Goal: Task Accomplishment & Management: Use online tool/utility

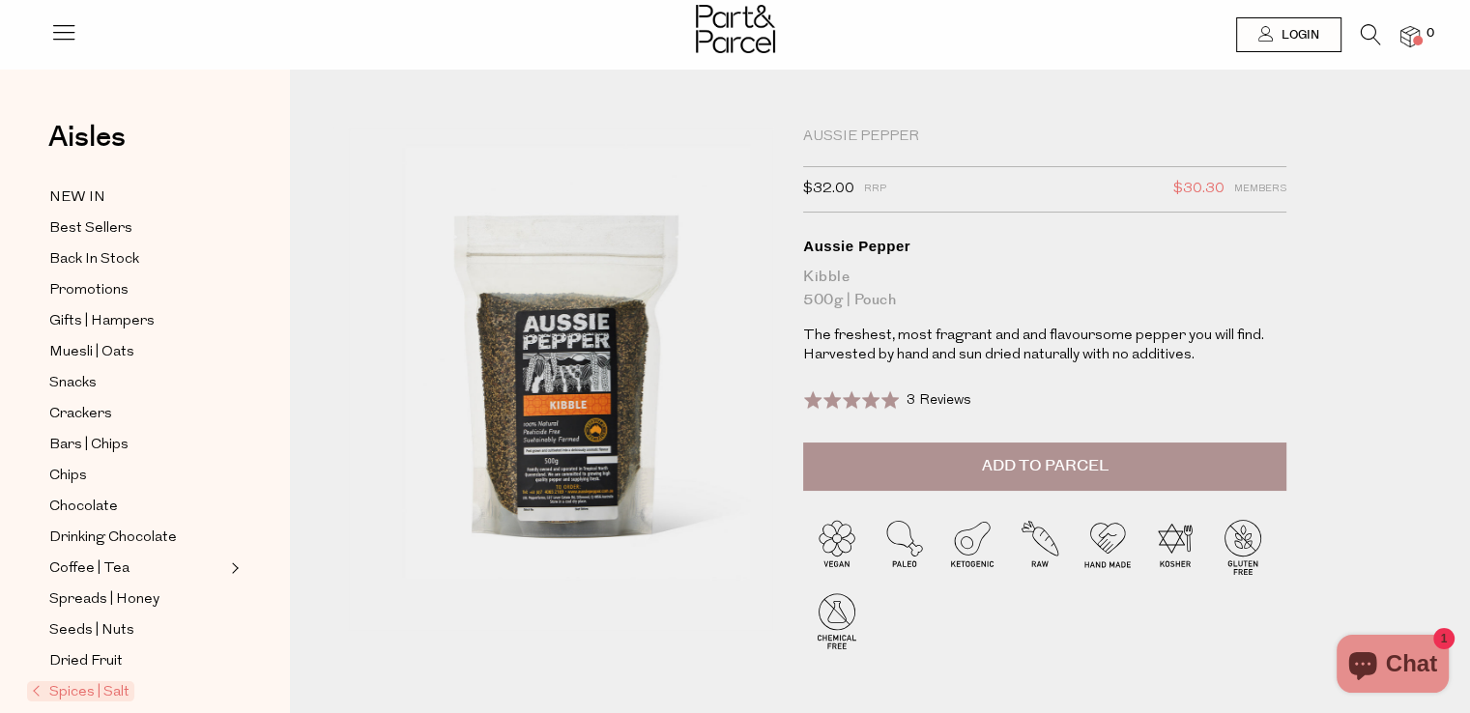
click at [1363, 43] on icon at bounding box center [1370, 34] width 20 height 21
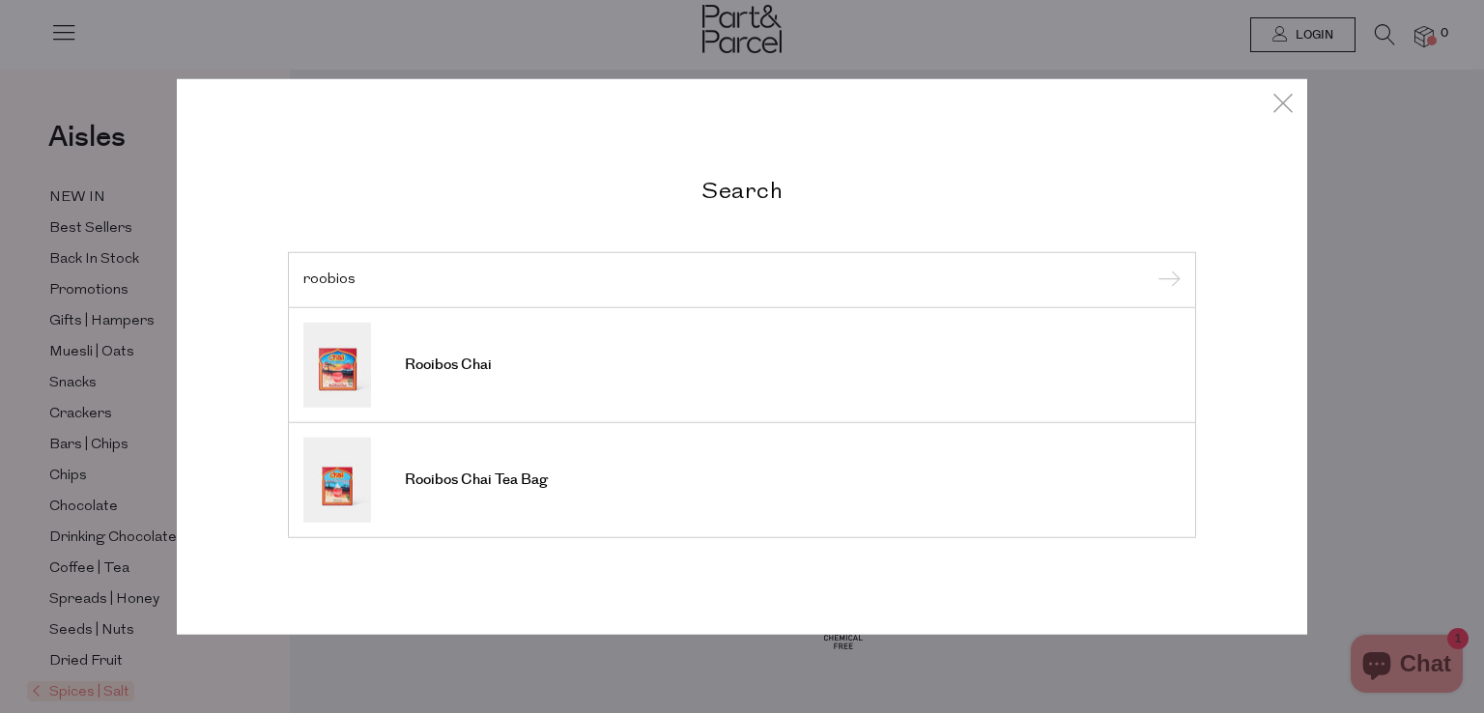
type input "roobios"
click at [1152, 267] on input "submit" at bounding box center [1166, 281] width 29 height 29
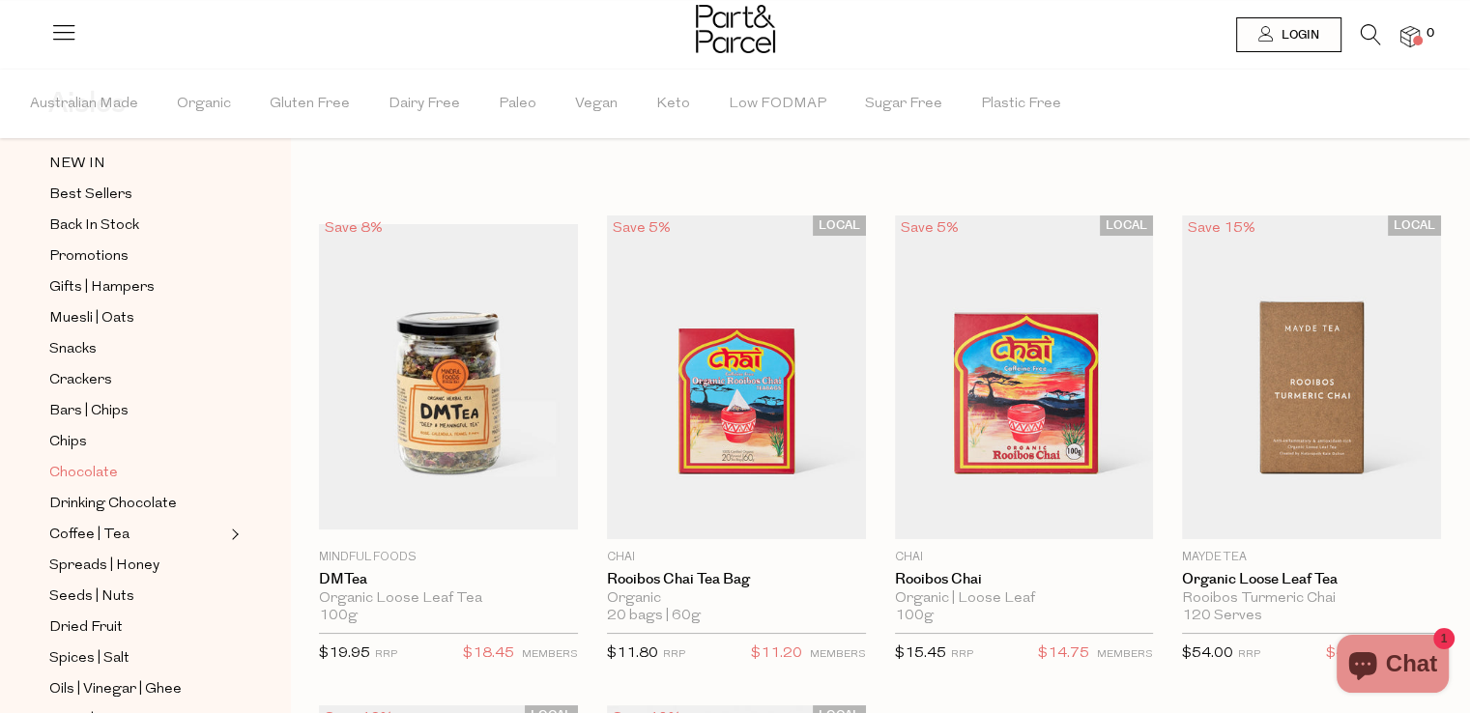
scroll to position [193, 0]
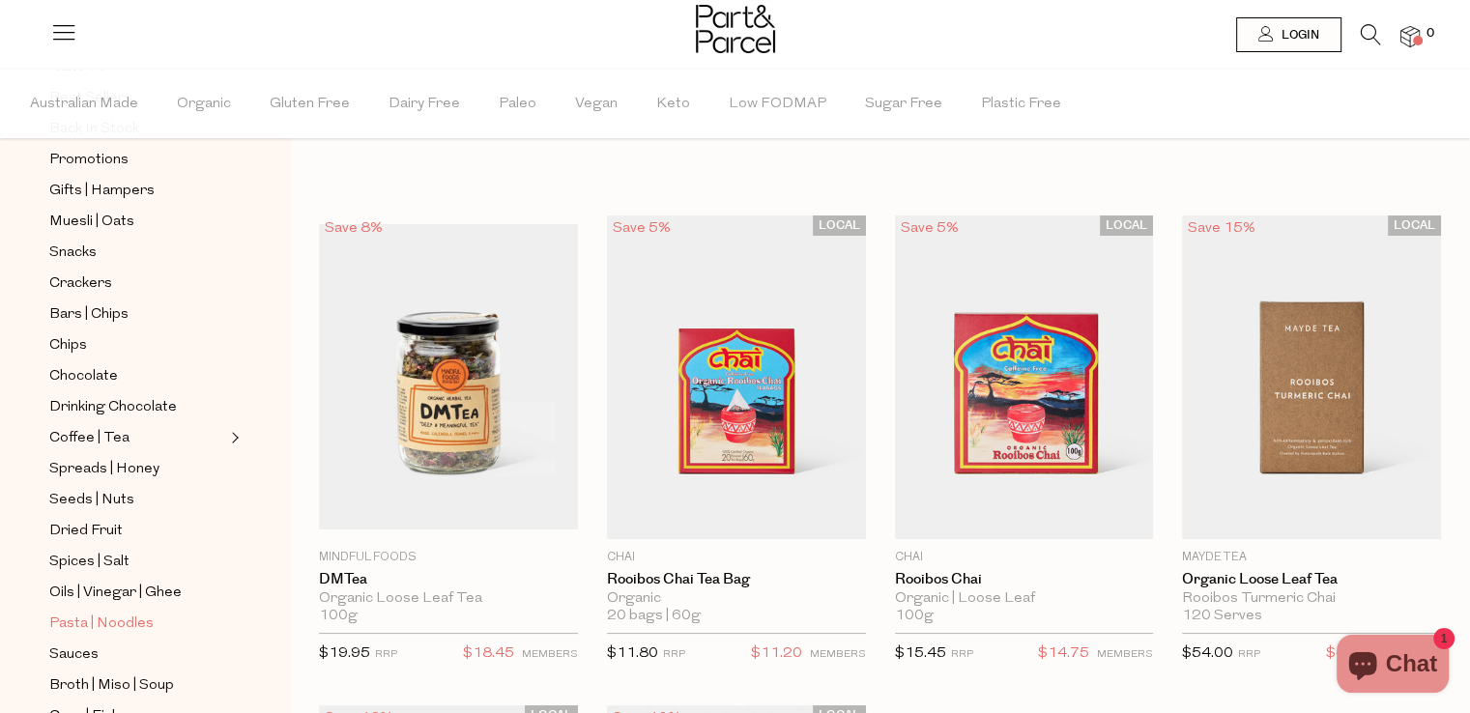
click at [105, 619] on span "Pasta | Noodles" at bounding box center [101, 624] width 104 height 23
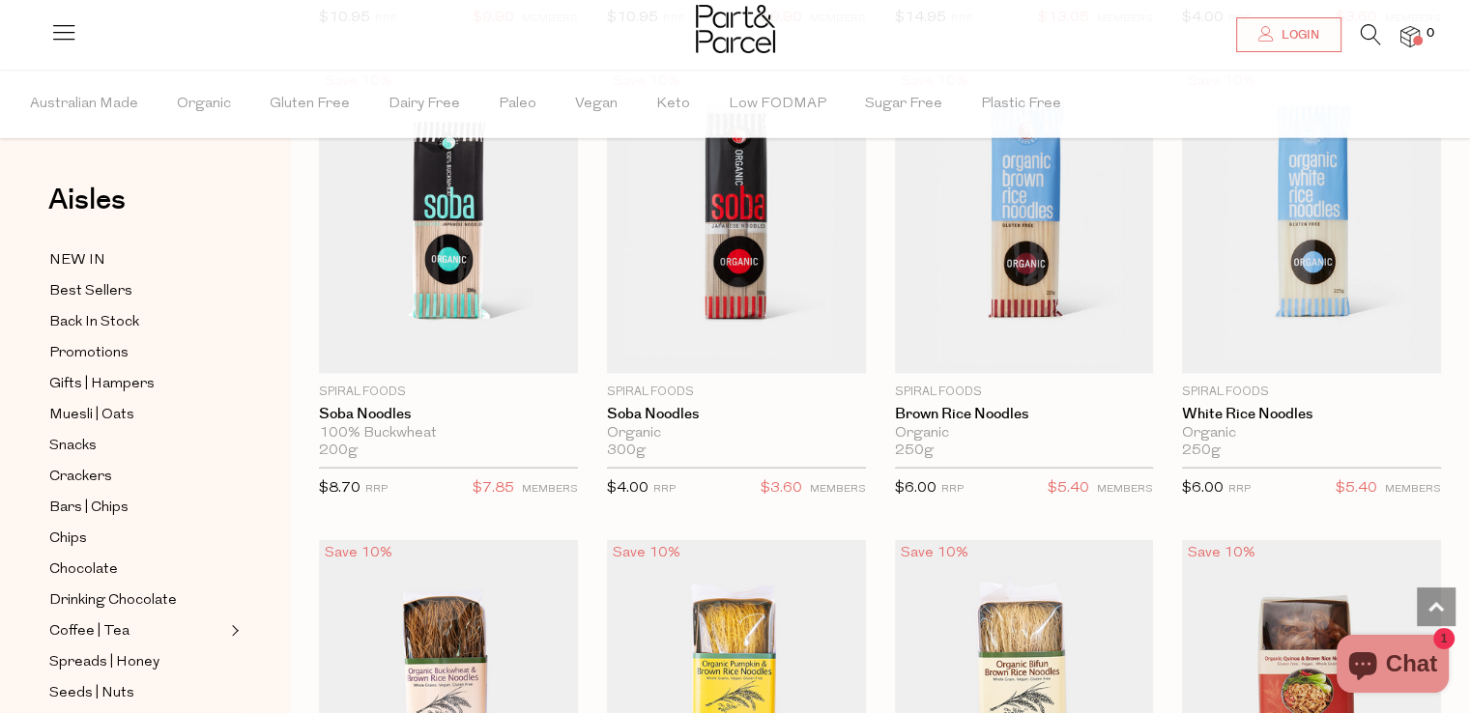
scroll to position [4444, 0]
click at [1368, 30] on icon at bounding box center [1370, 34] width 20 height 21
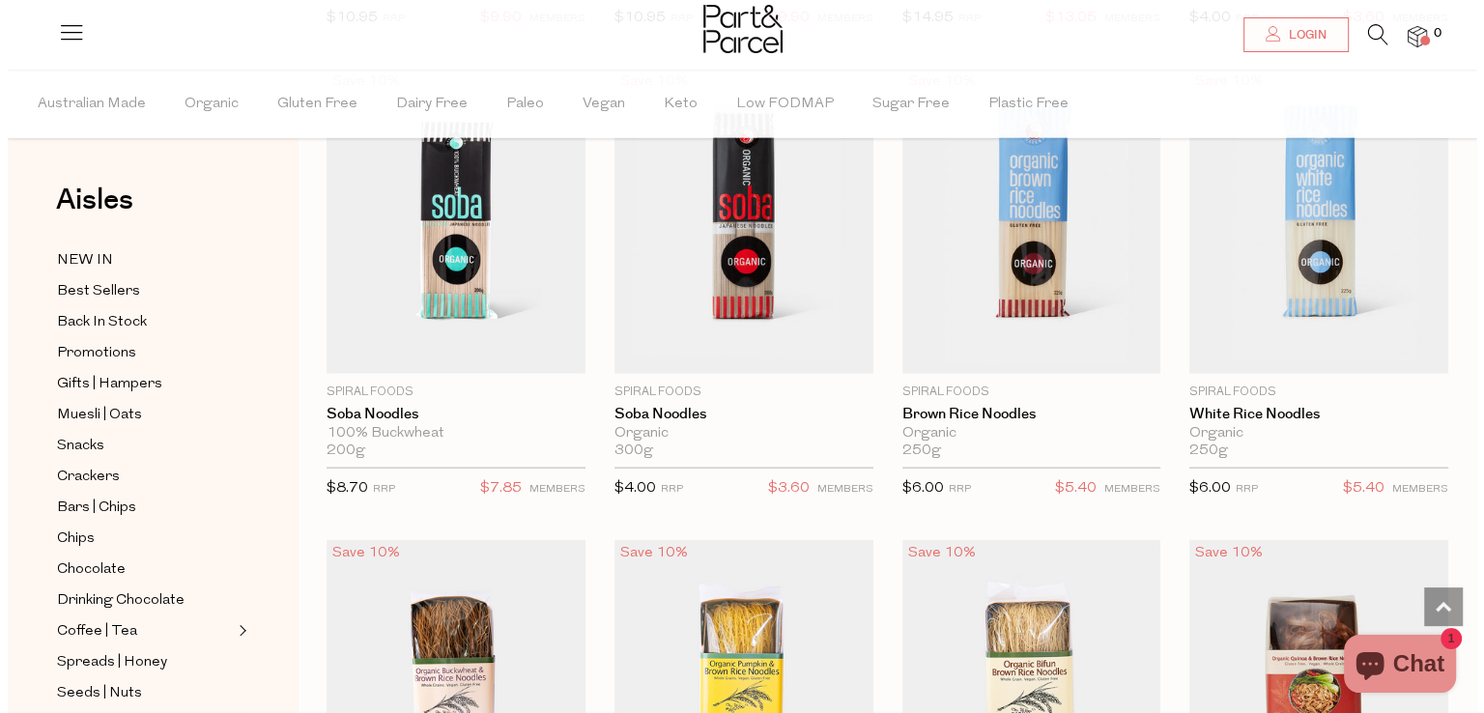
scroll to position [4483, 0]
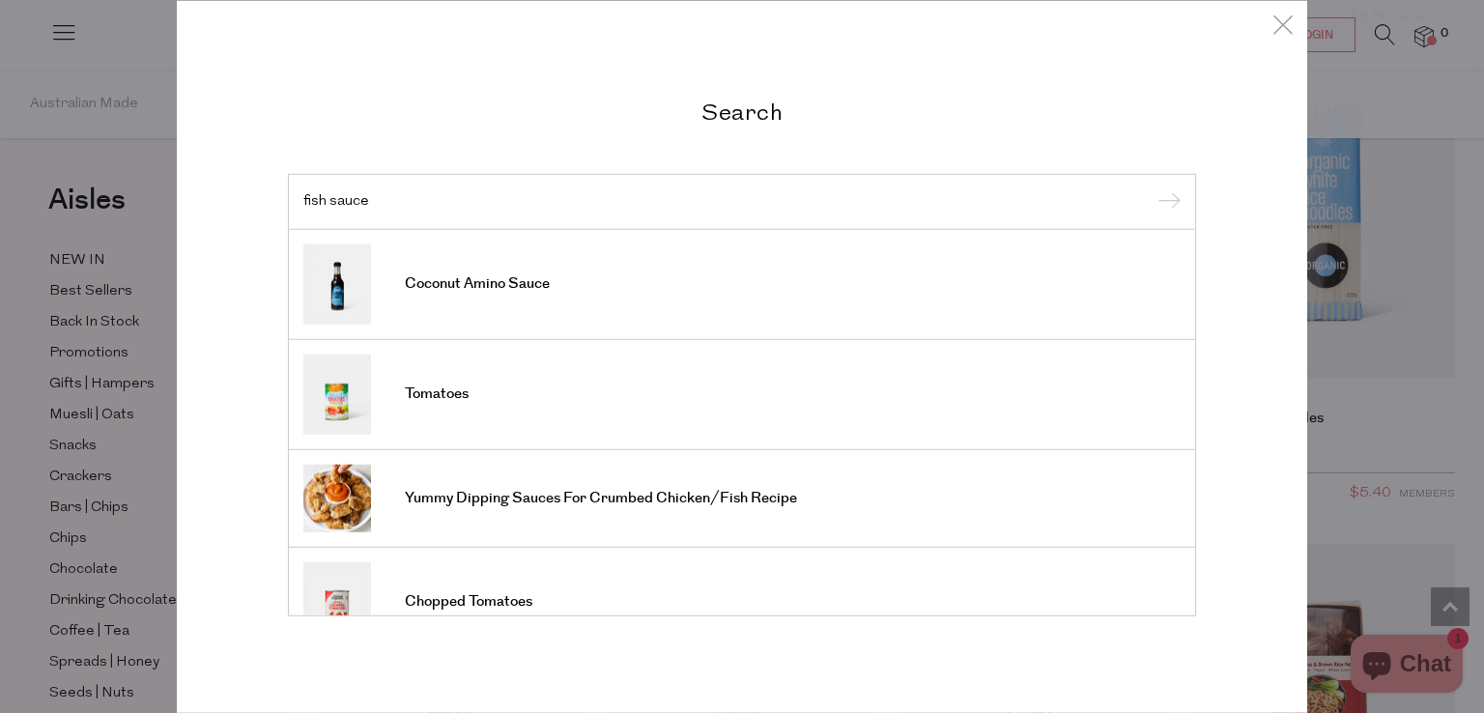
type input "fish sauce"
click at [1152, 188] on input "submit" at bounding box center [1166, 202] width 29 height 29
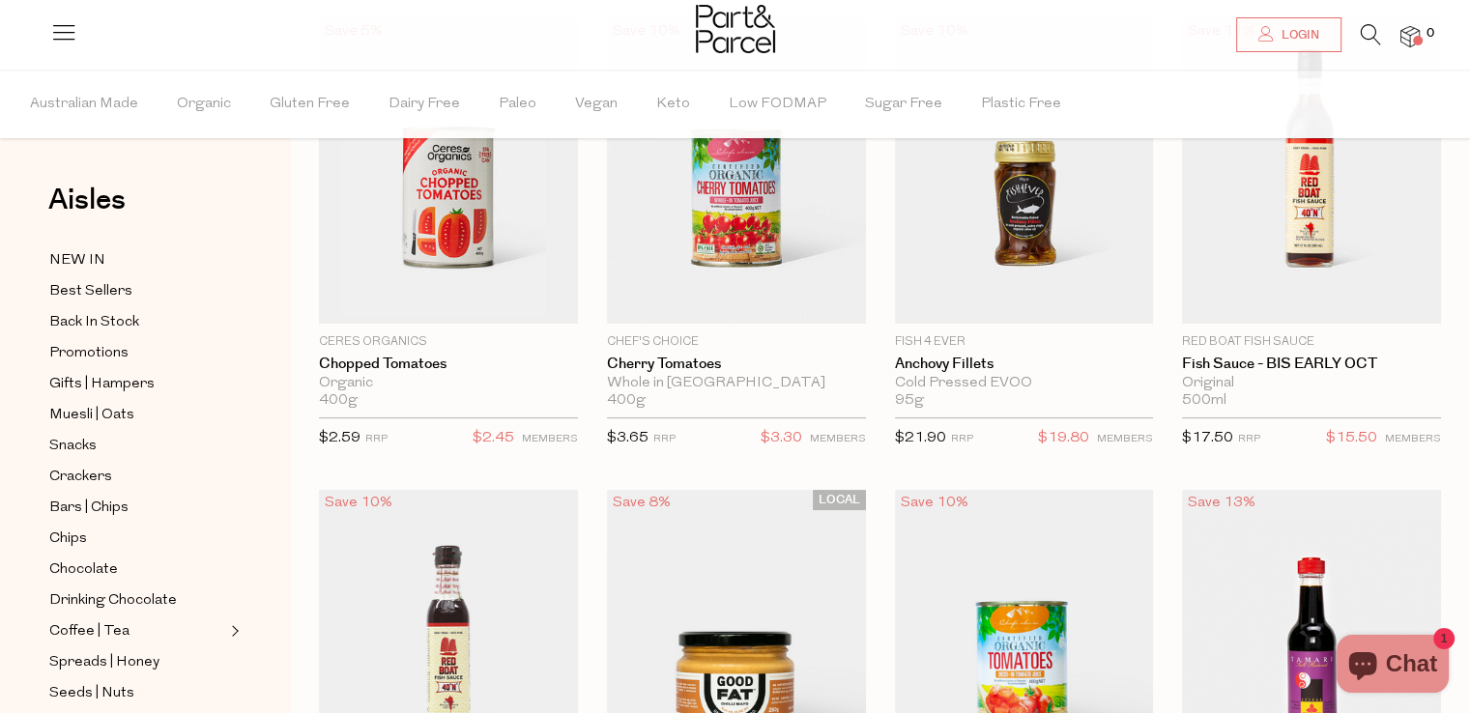
scroll to position [193, 0]
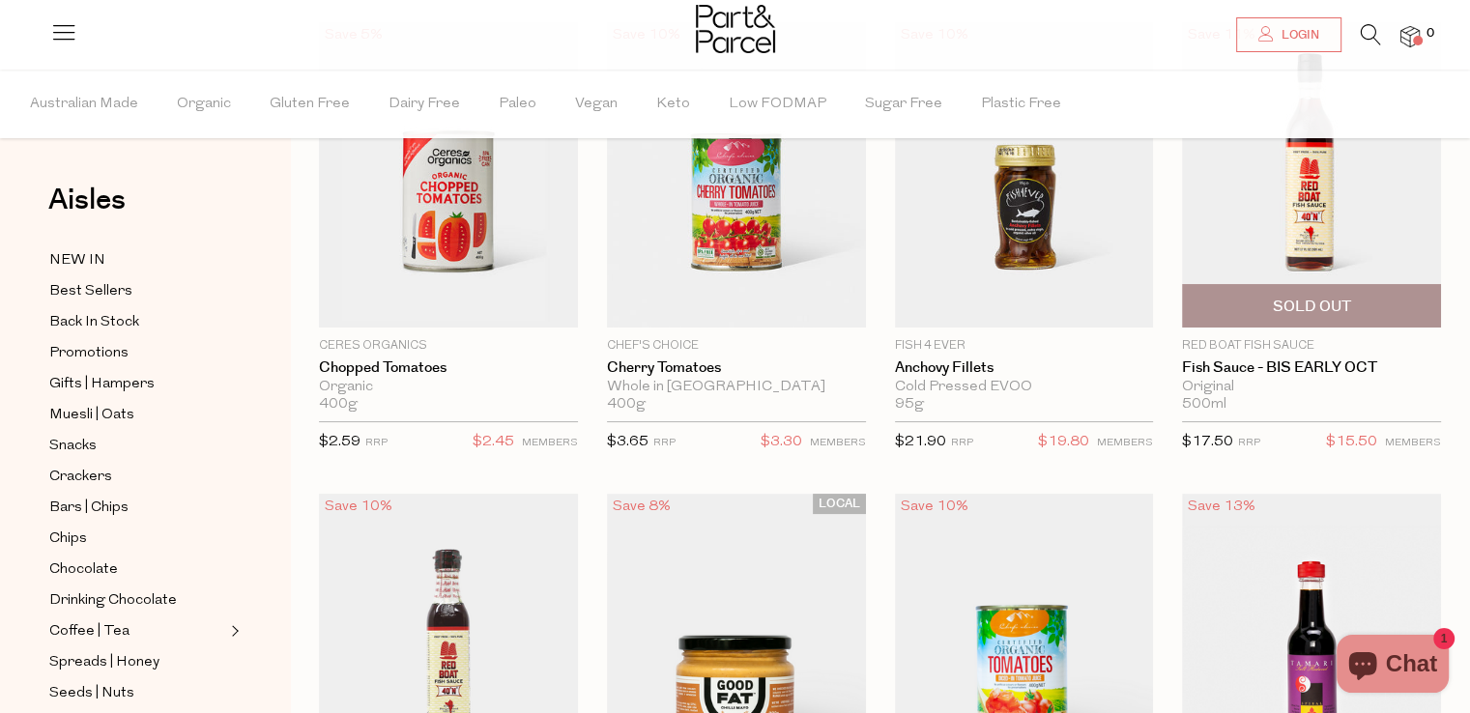
click at [1304, 244] on img at bounding box center [1311, 174] width 259 height 305
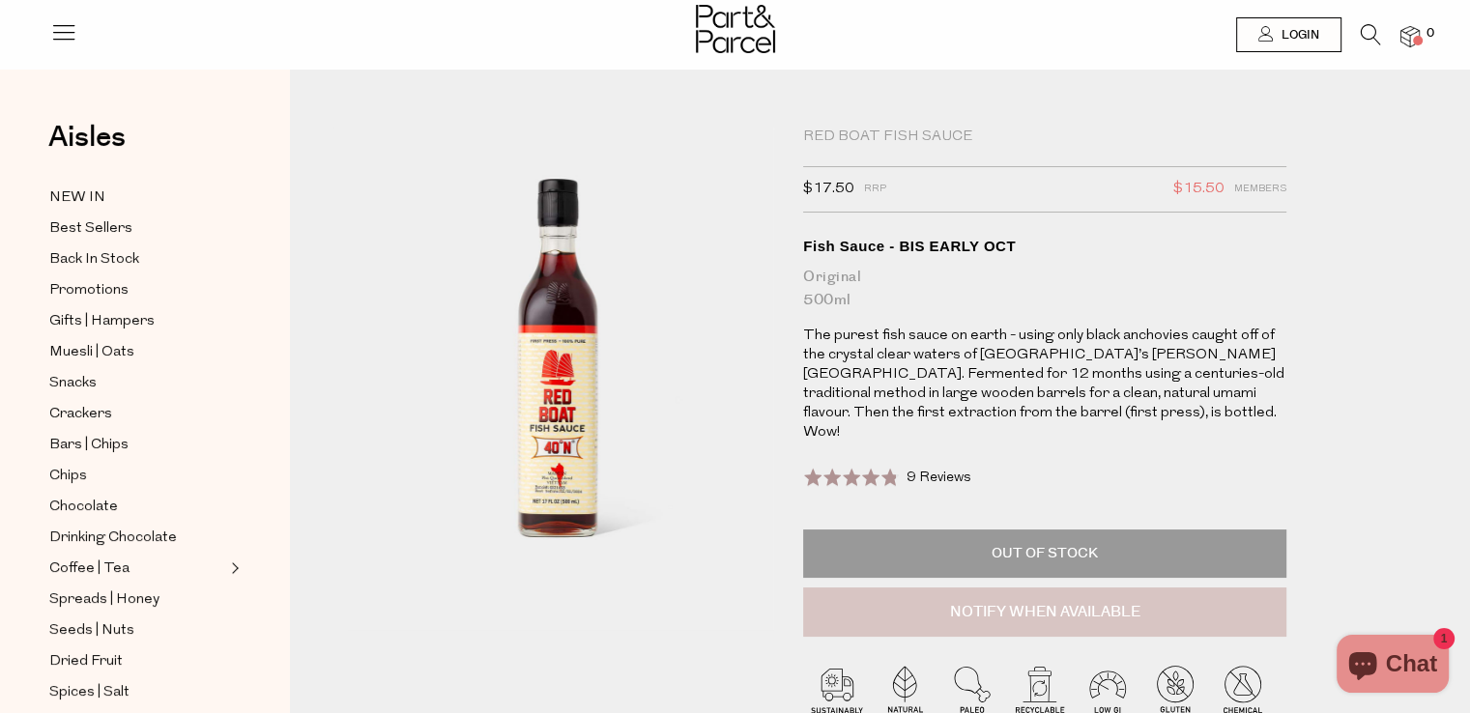
click at [974, 594] on button "Notify When Available" at bounding box center [1044, 612] width 483 height 50
type input "Notify when available"
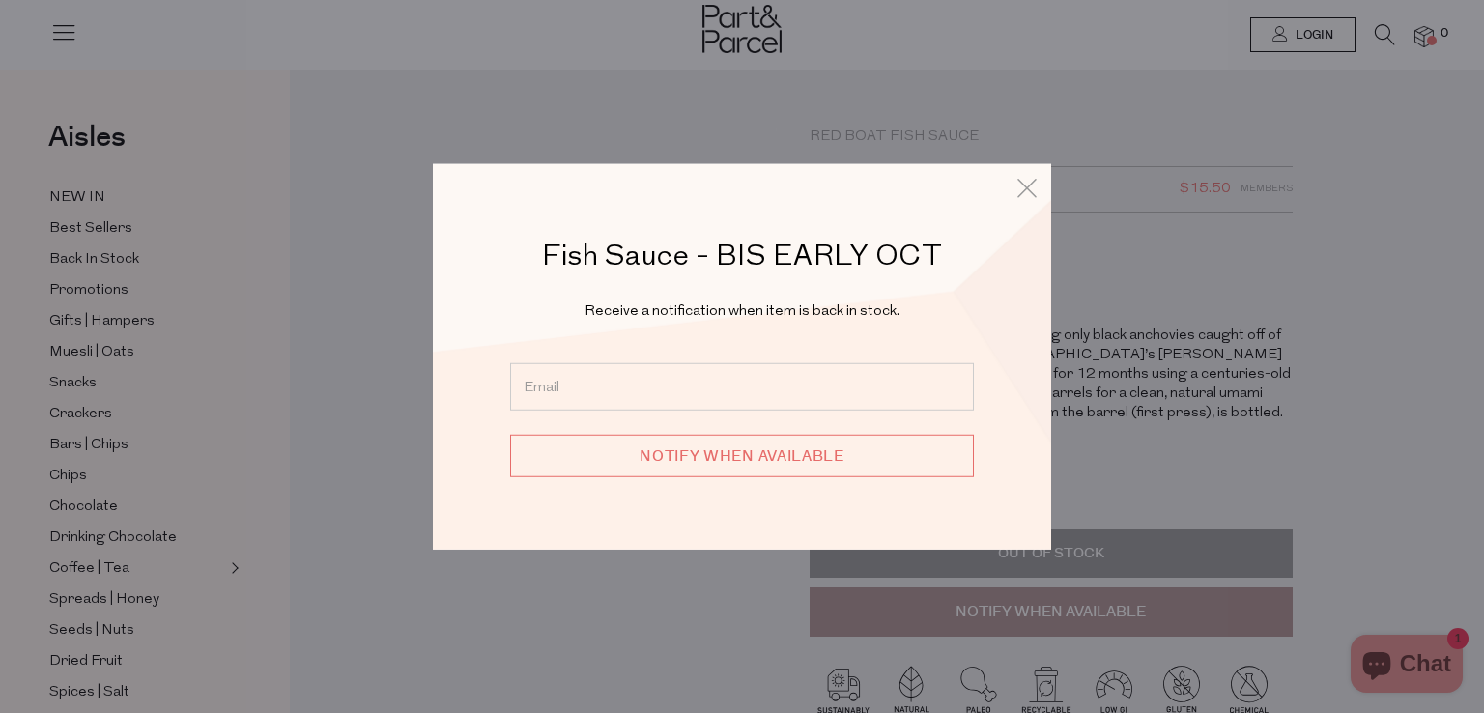
click at [584, 377] on input "email" at bounding box center [742, 385] width 464 height 47
type input "[PERSON_NAME][EMAIL_ADDRESS][DOMAIN_NAME]"
click at [829, 449] on input "Notify when available" at bounding box center [742, 455] width 464 height 43
type input "We will be in touch"
